Goal: Task Accomplishment & Management: Use online tool/utility

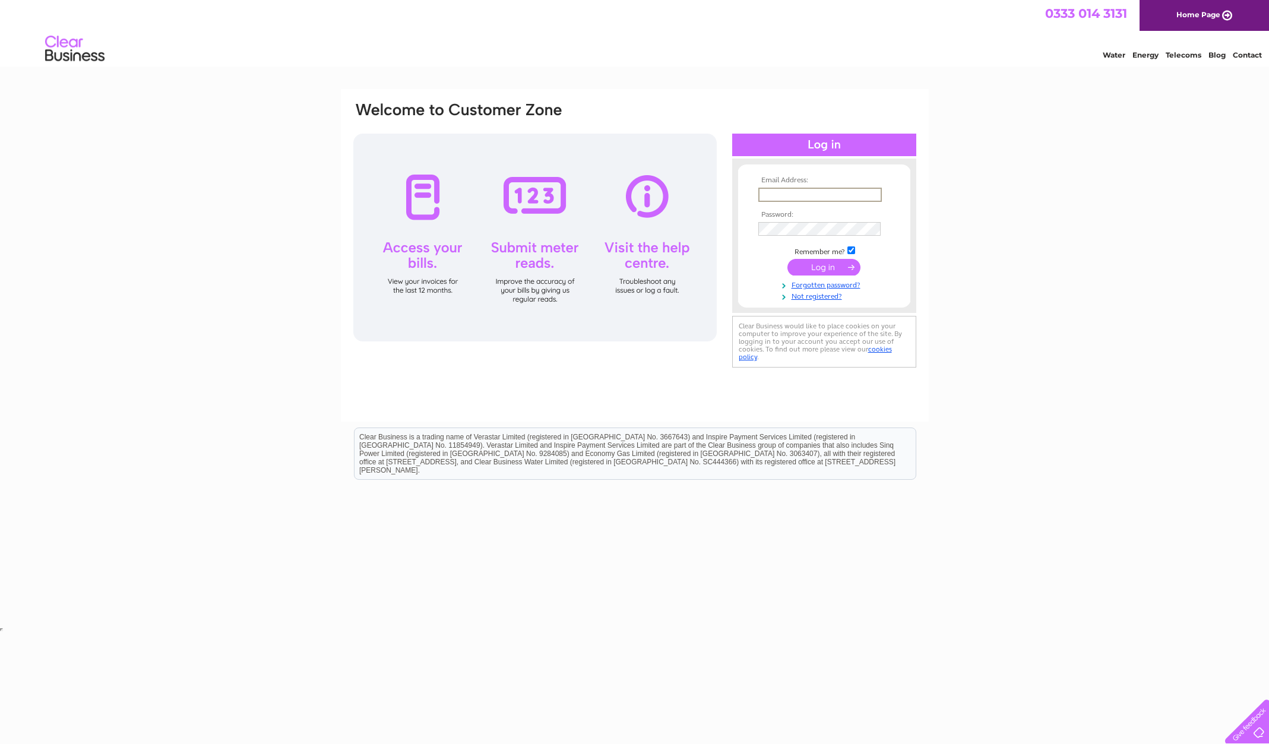
type input "arlenedaprato@icloud.com"
click at [825, 274] on input "submit" at bounding box center [824, 267] width 73 height 17
click at [523, 208] on div at bounding box center [534, 238] width 363 height 208
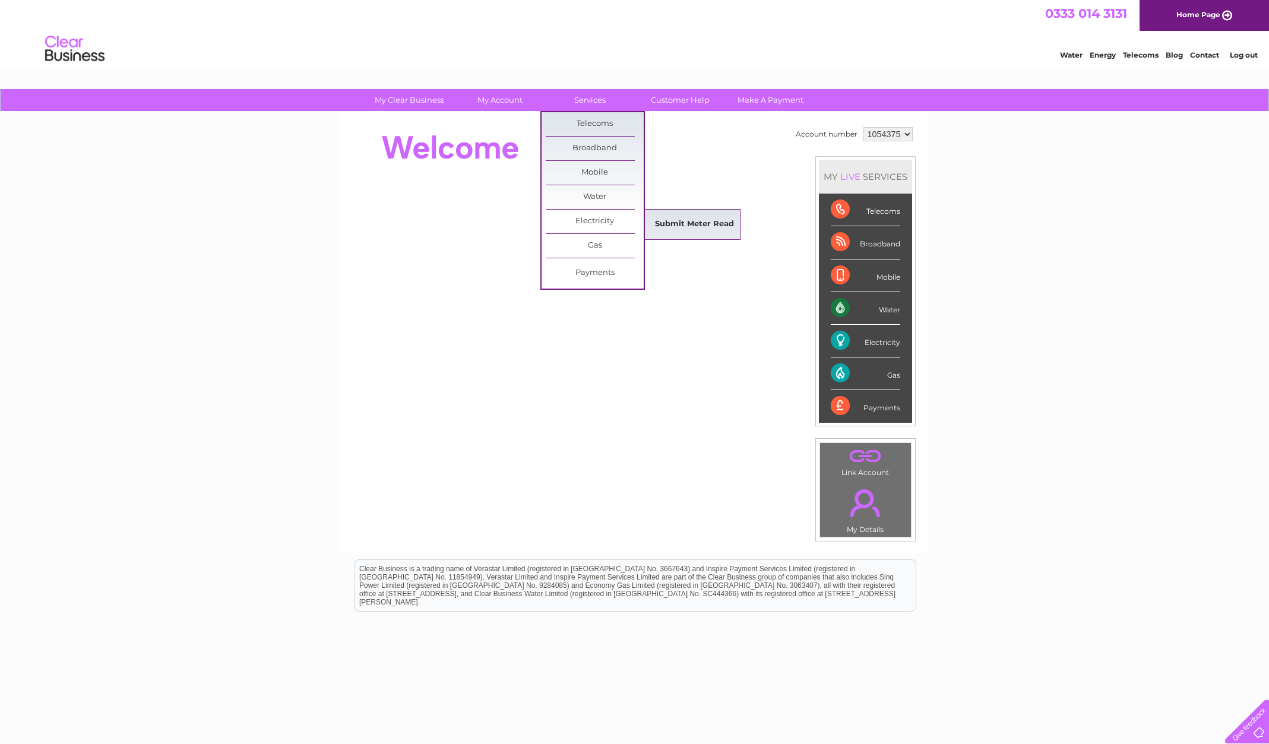
click at [657, 220] on link "Submit Meter Read" at bounding box center [695, 225] width 98 height 24
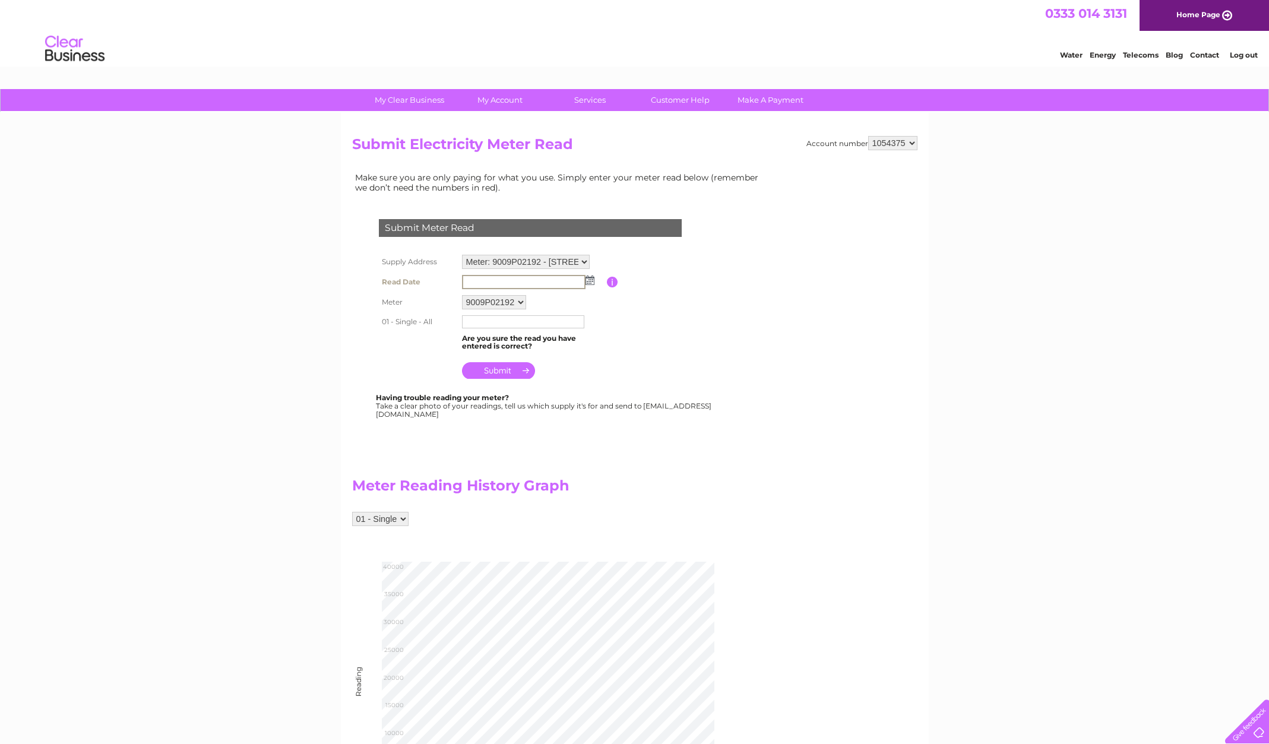
click at [542, 283] on input "text" at bounding box center [524, 282] width 124 height 14
click at [542, 284] on input "text" at bounding box center [524, 282] width 124 height 14
click at [589, 284] on img at bounding box center [590, 281] width 9 height 10
click at [584, 385] on link "30" at bounding box center [584, 386] width 17 height 12
type input "2025/08/30"
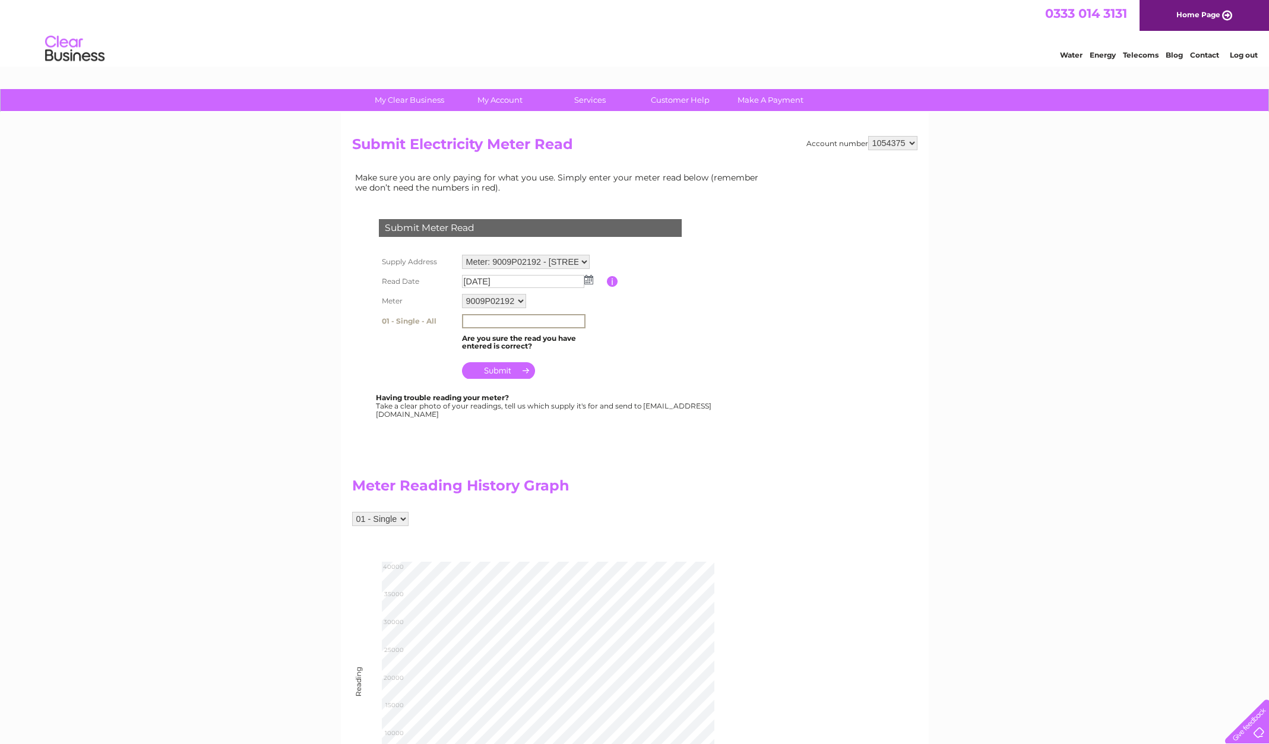
click at [495, 323] on input "text" at bounding box center [524, 321] width 124 height 14
type input "38647"
click at [501, 375] on input "submit" at bounding box center [498, 369] width 73 height 17
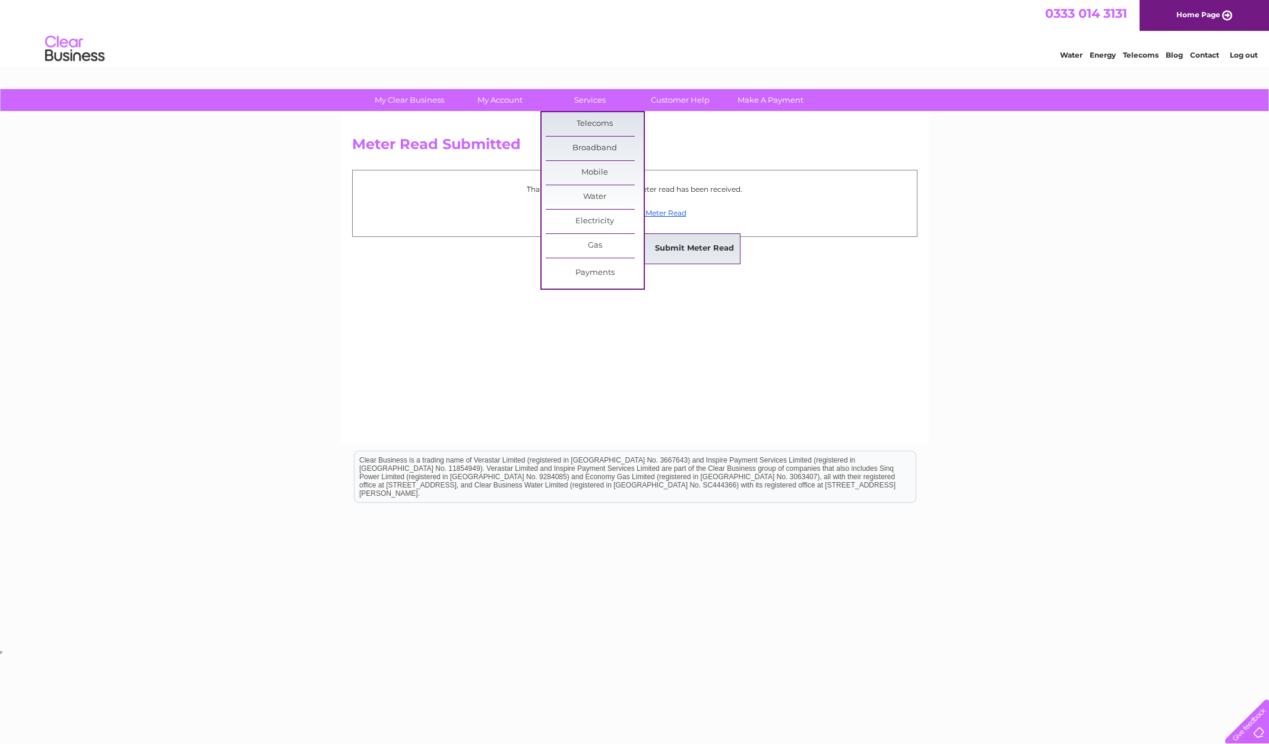
click at [671, 245] on link "Submit Meter Read" at bounding box center [695, 249] width 98 height 24
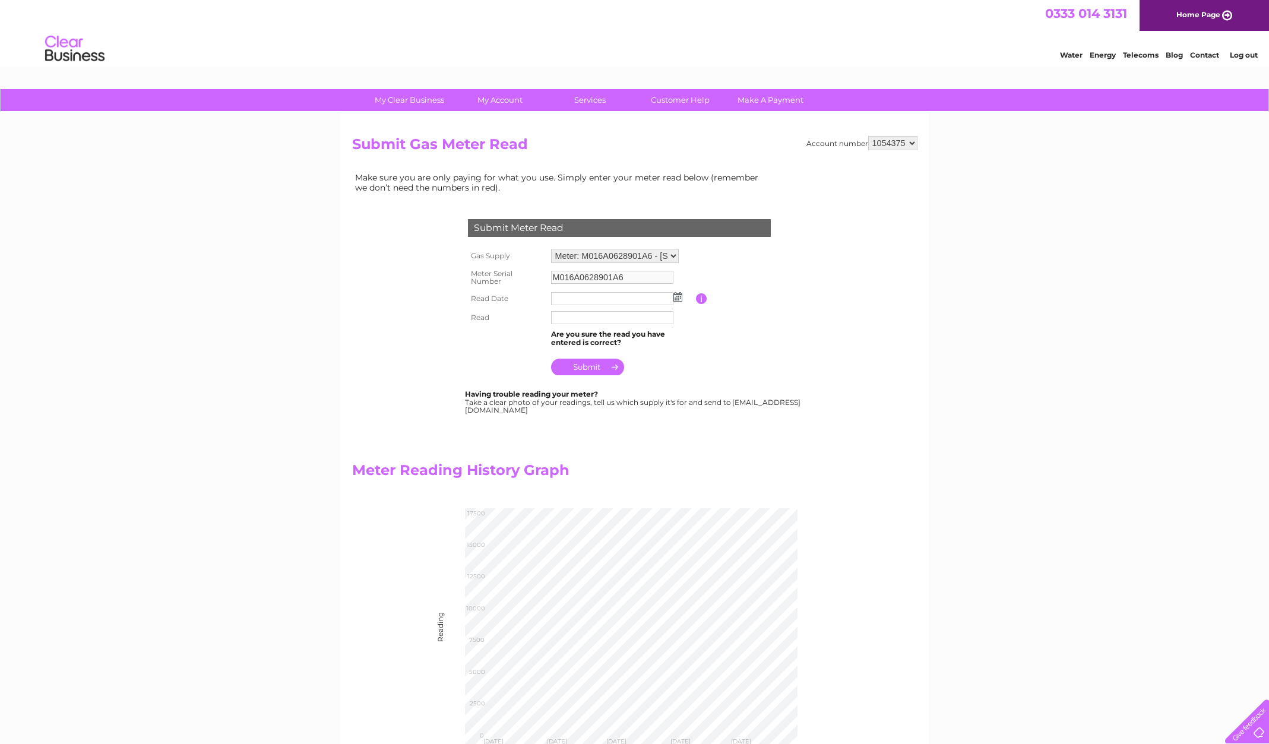
scroll to position [2, 1]
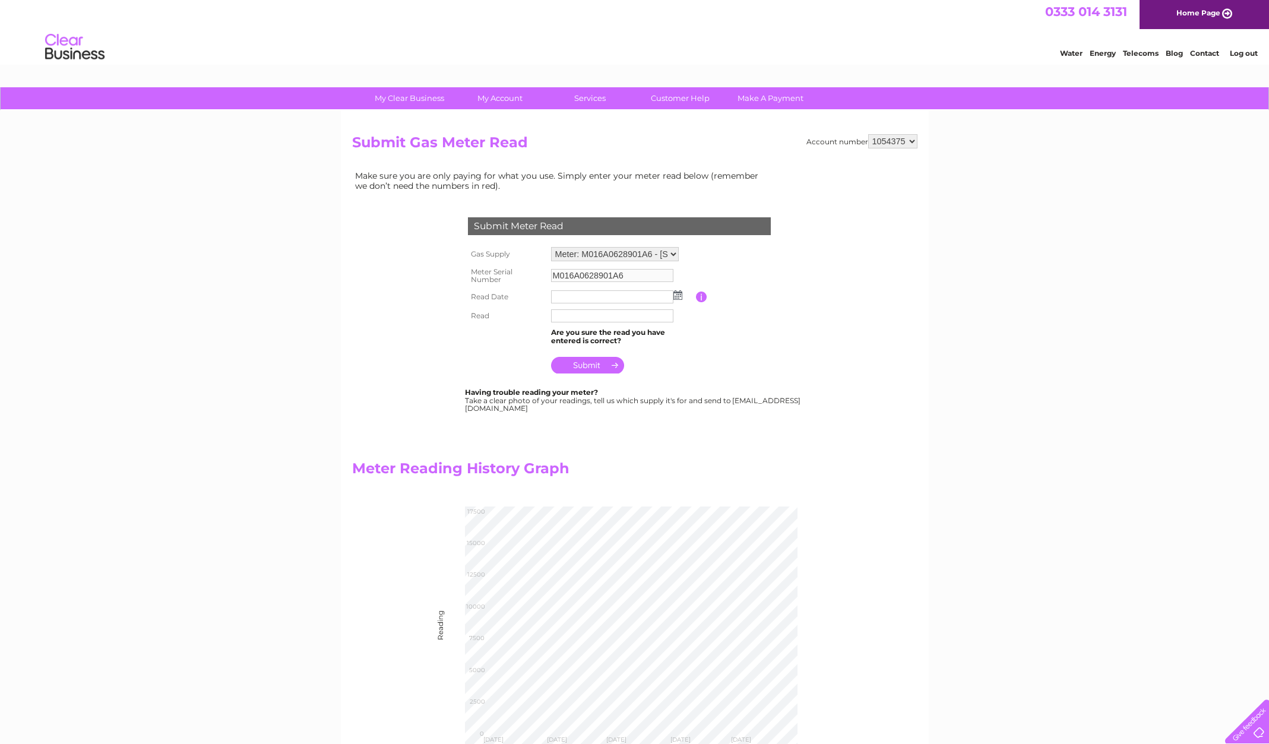
click at [678, 298] on img at bounding box center [678, 295] width 9 height 10
click at [674, 399] on link "30" at bounding box center [673, 401] width 17 height 12
type input "[DATE]"
click at [576, 320] on input "text" at bounding box center [613, 316] width 124 height 14
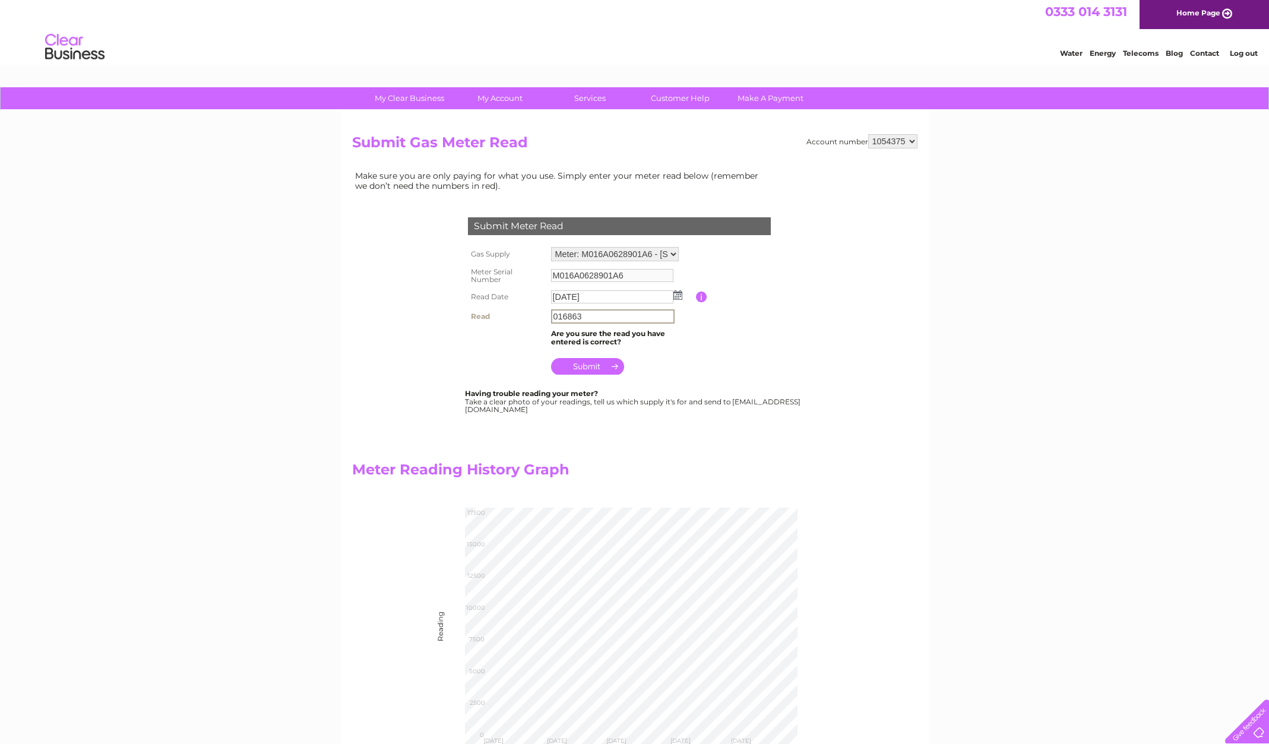
scroll to position [0, 0]
type input "016863"
click at [588, 372] on input "submit" at bounding box center [587, 366] width 73 height 17
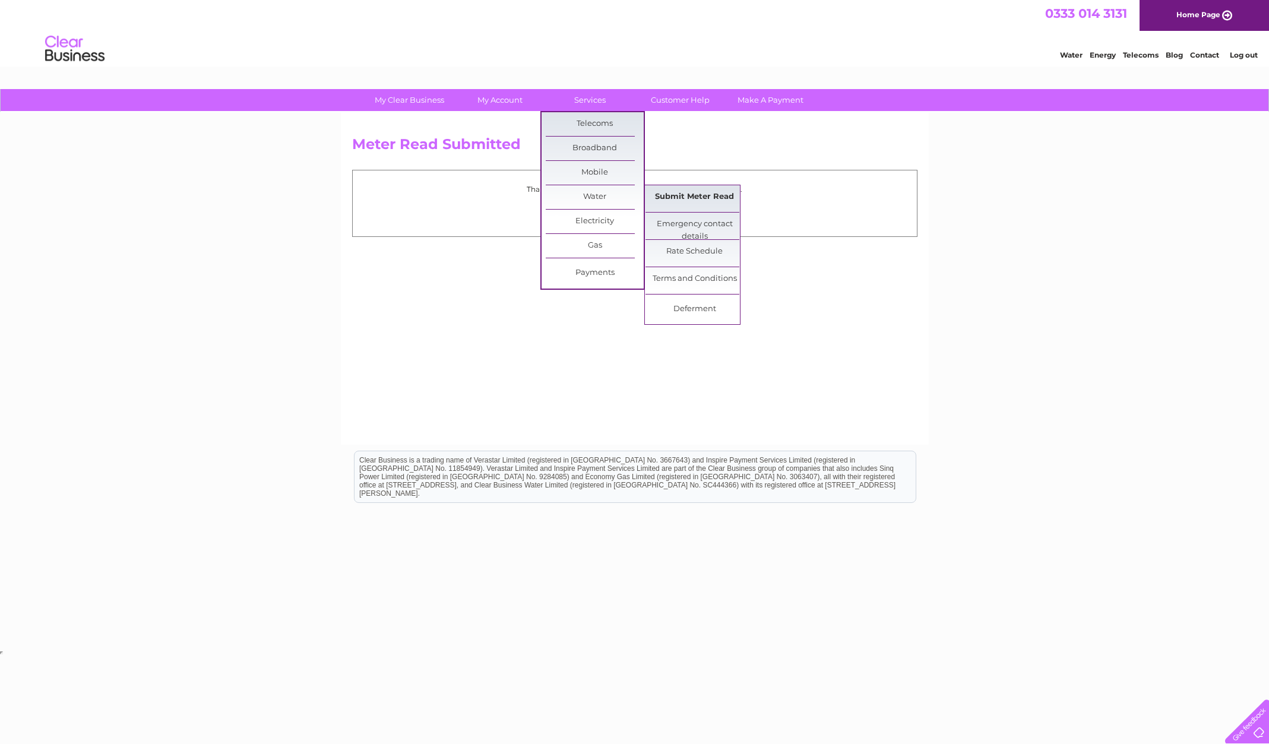
click at [678, 202] on link "Submit Meter Read" at bounding box center [695, 197] width 98 height 24
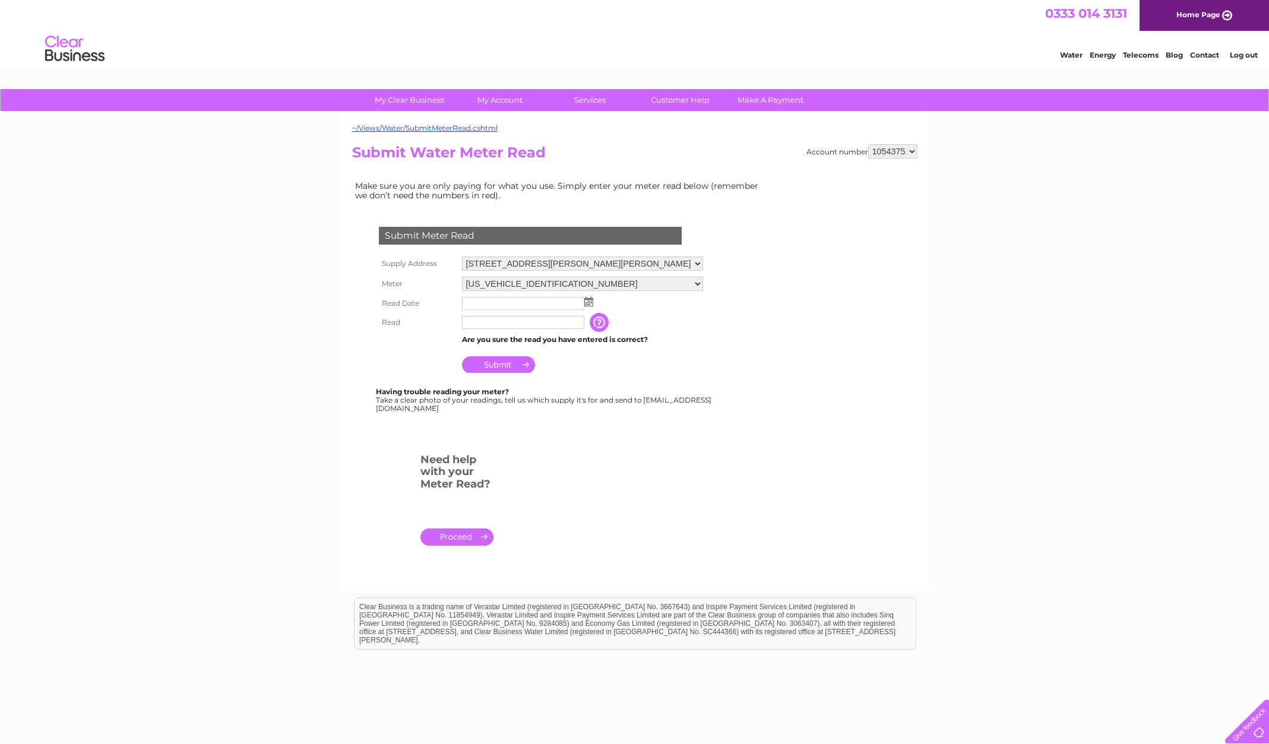
click at [590, 306] on img at bounding box center [588, 302] width 9 height 10
click at [587, 410] on link "30" at bounding box center [584, 409] width 17 height 12
type input "2025/08/30"
click at [500, 330] on input "text" at bounding box center [524, 323] width 124 height 14
type input "00141"
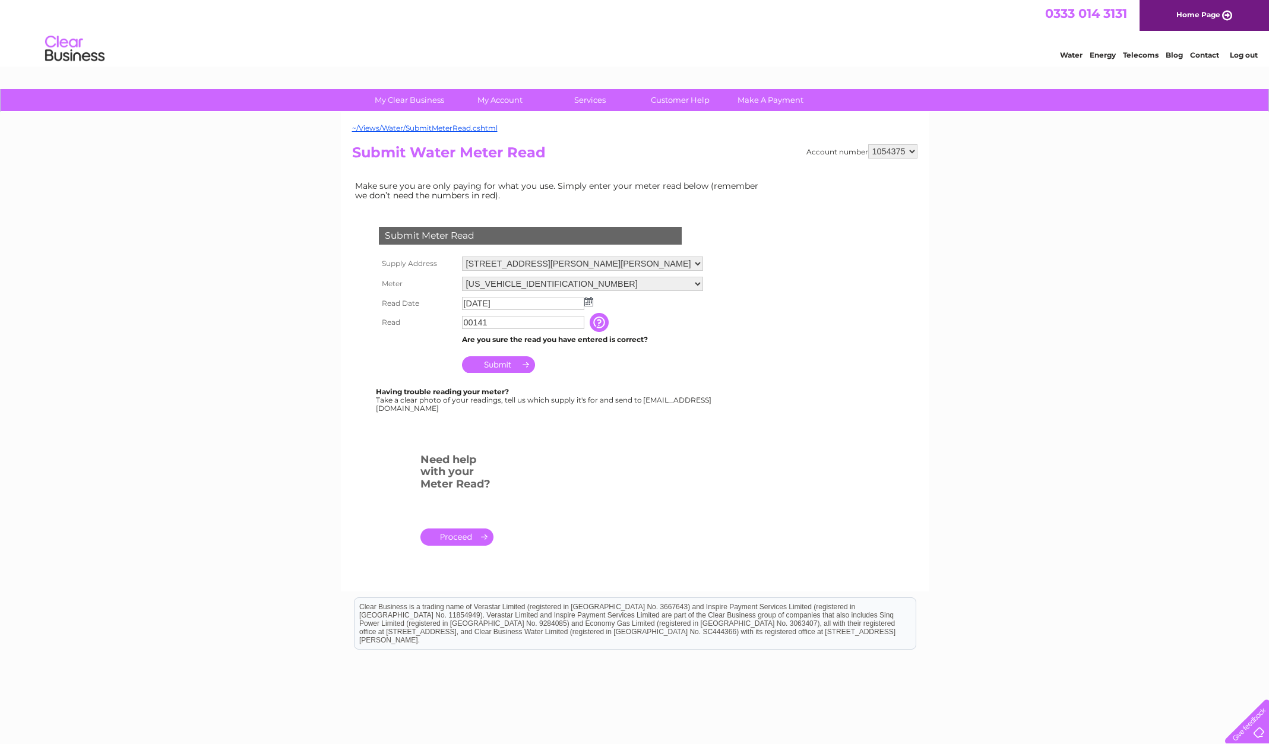
click at [502, 373] on input "Submit" at bounding box center [498, 364] width 73 height 17
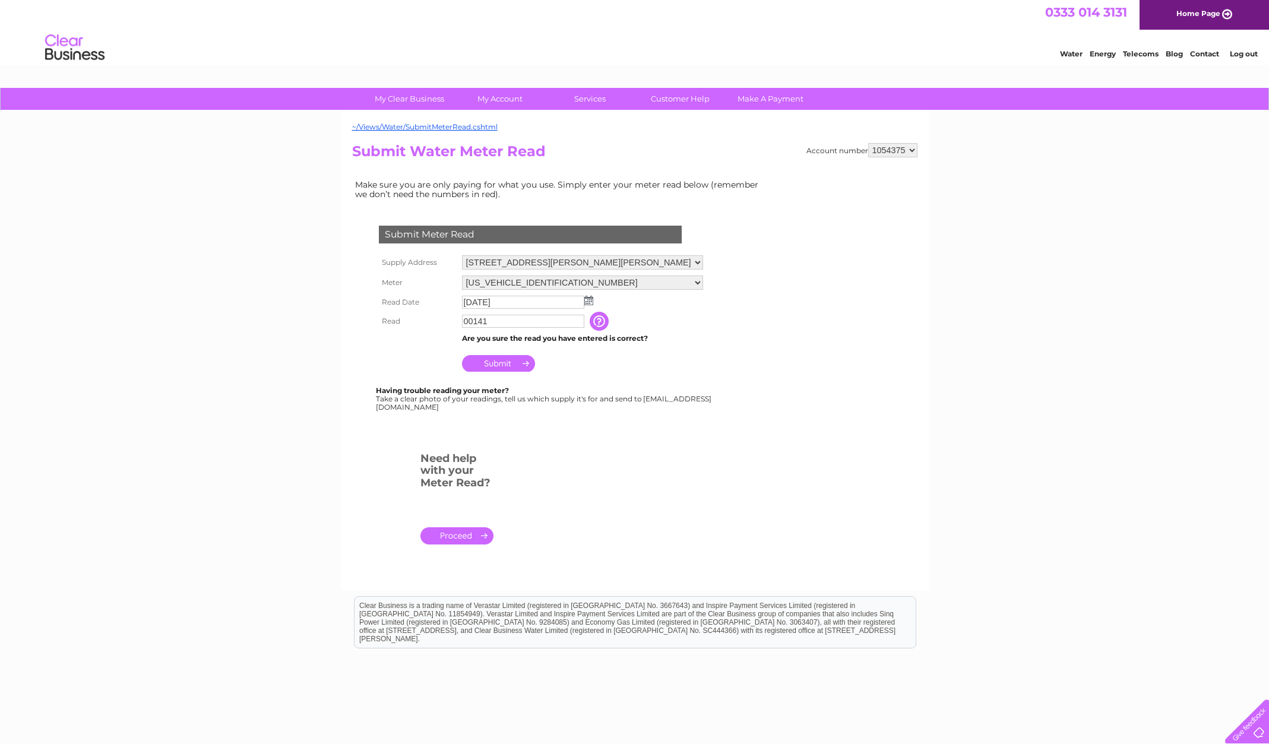
scroll to position [1, 0]
